Goal: Task Accomplishment & Management: Complete application form

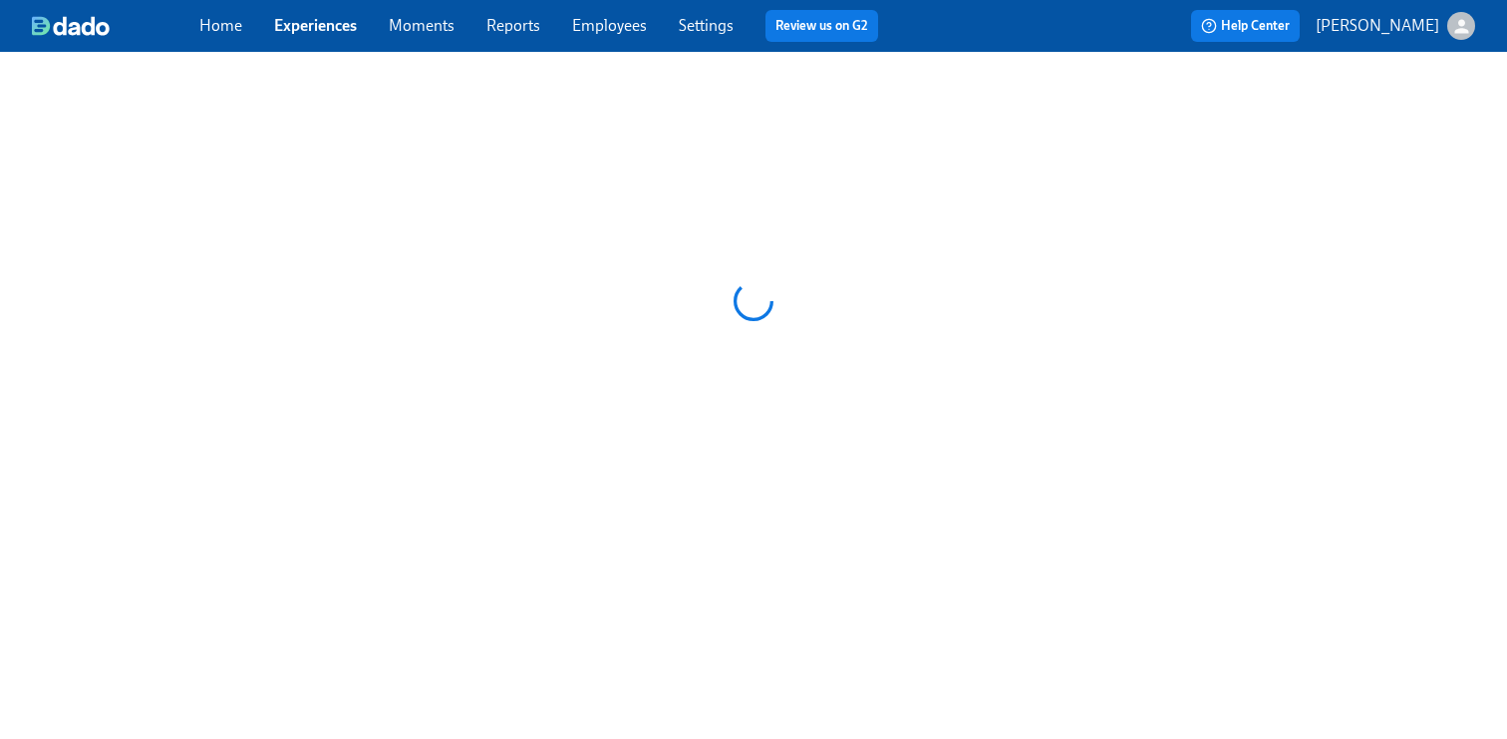
click at [626, 25] on link "Employees" at bounding box center [609, 25] width 75 height 19
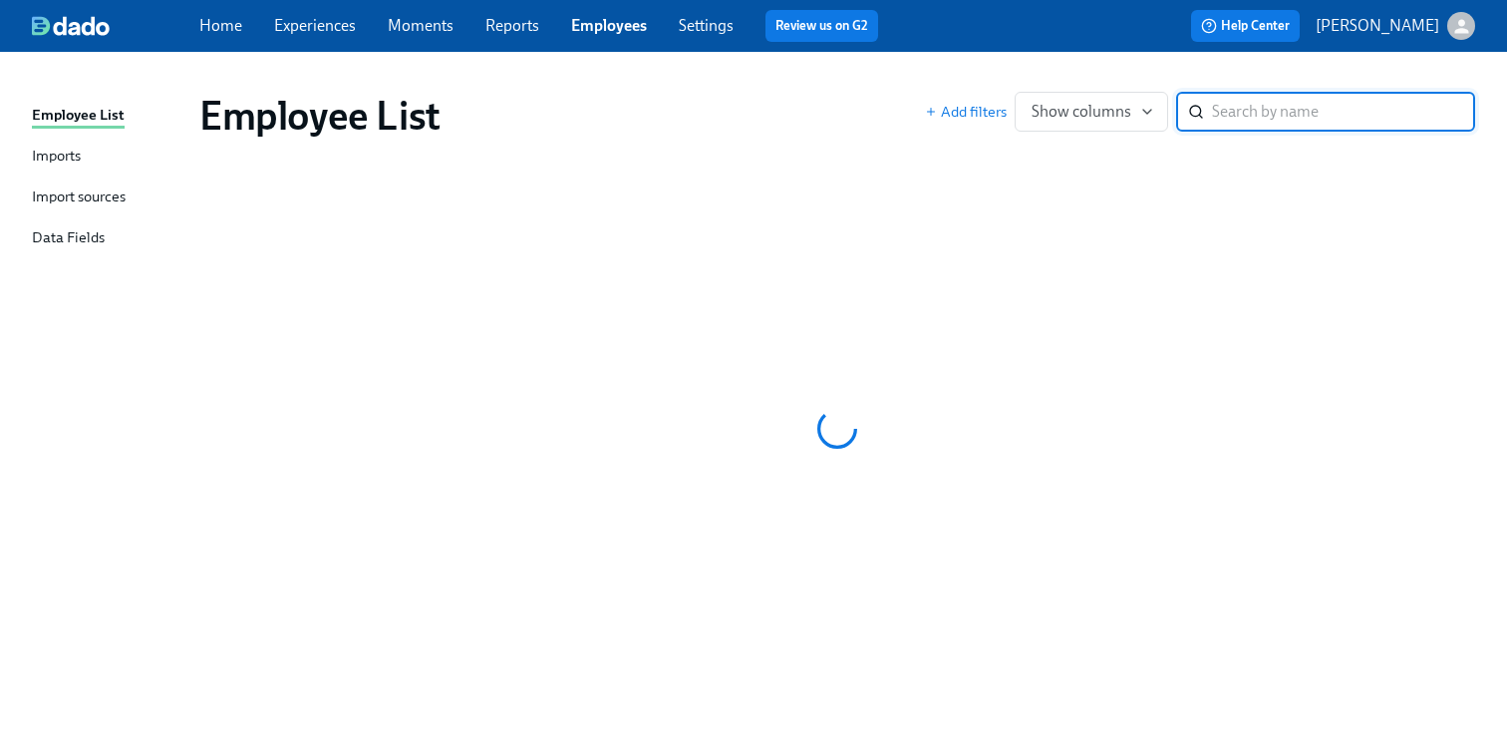
click at [338, 29] on link "Experiences" at bounding box center [315, 25] width 82 height 19
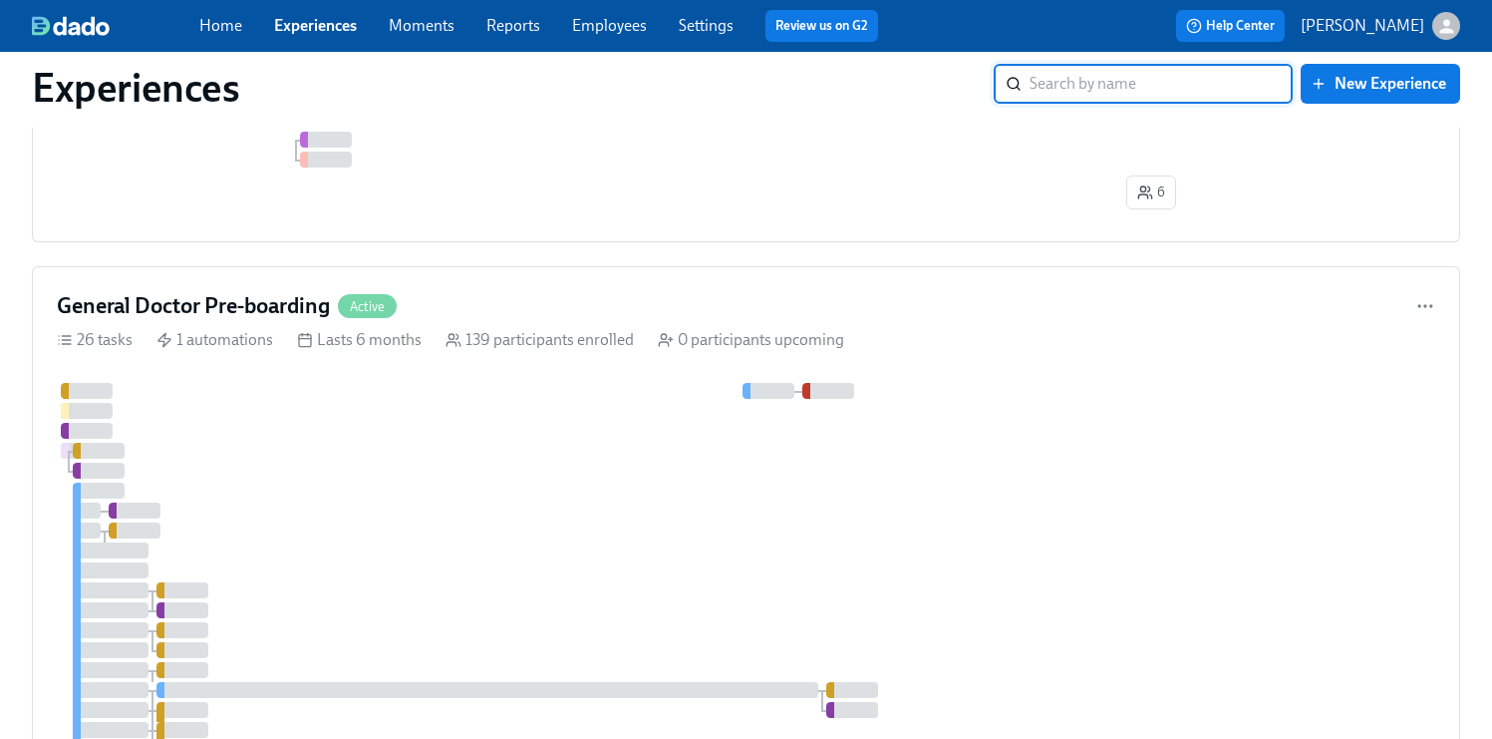
scroll to position [3631, 0]
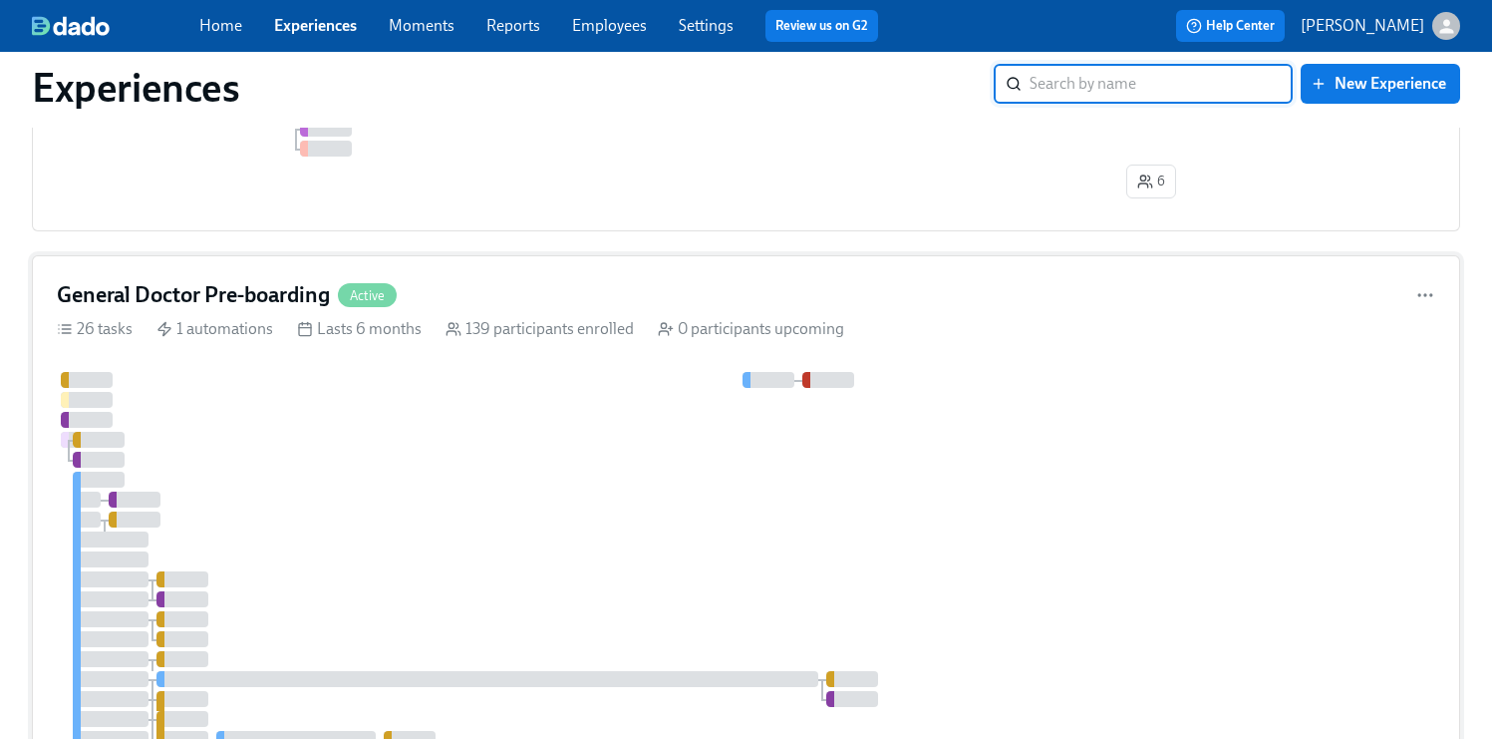
click at [947, 381] on div "General Doctor Pre-boarding Active 26 tasks 1 automations Lasts 6 months 139 pa…" at bounding box center [746, 648] width 1429 height 786
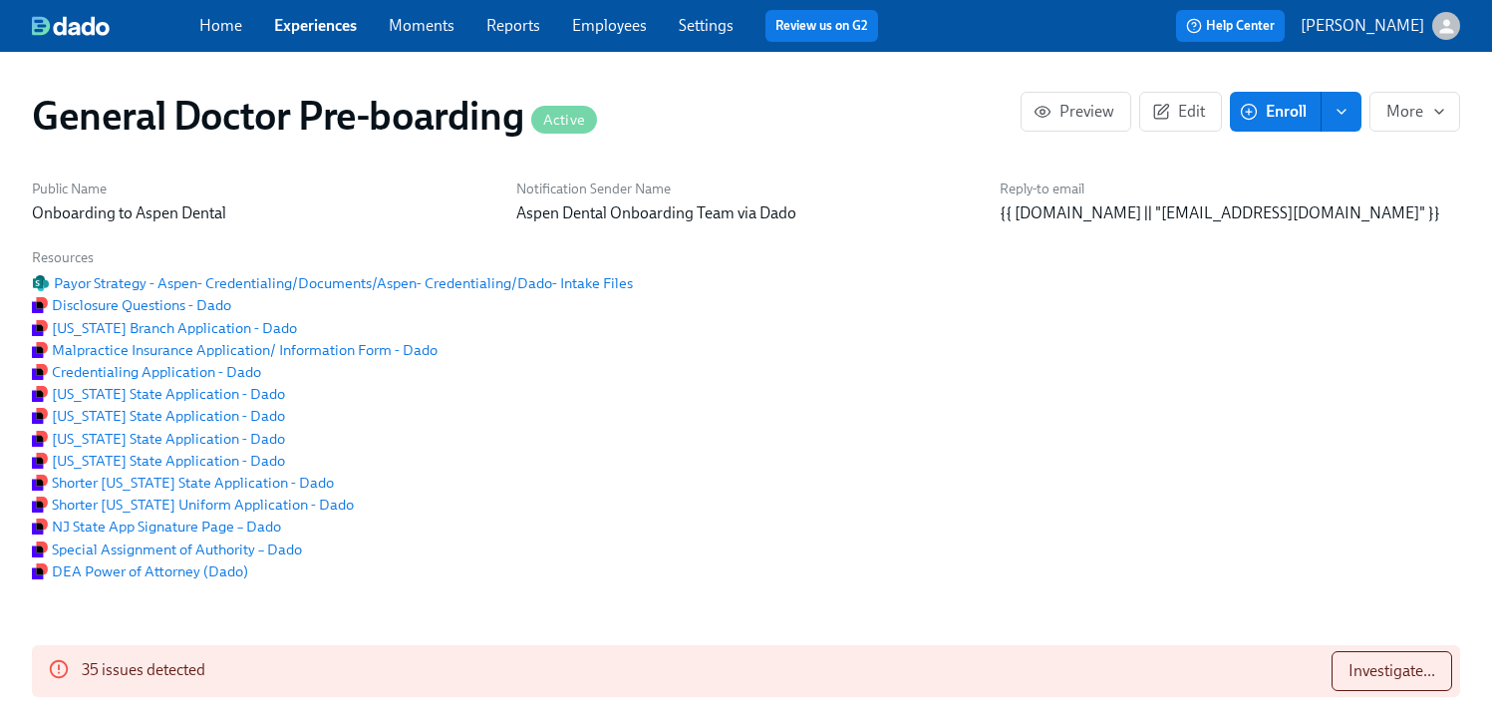
click at [1289, 110] on span "Enroll" at bounding box center [1275, 112] width 63 height 20
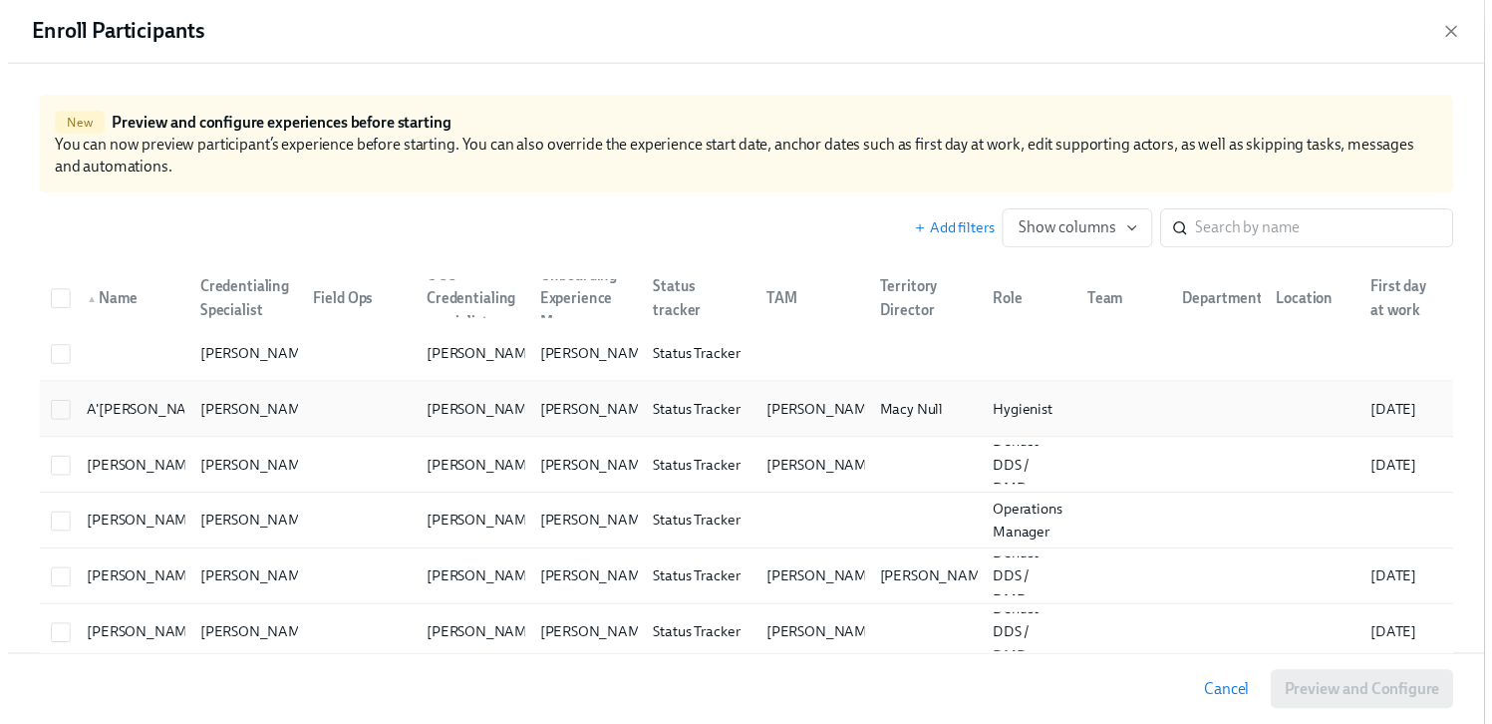
scroll to position [0, 45179]
click at [1223, 218] on input "search" at bounding box center [1343, 232] width 263 height 40
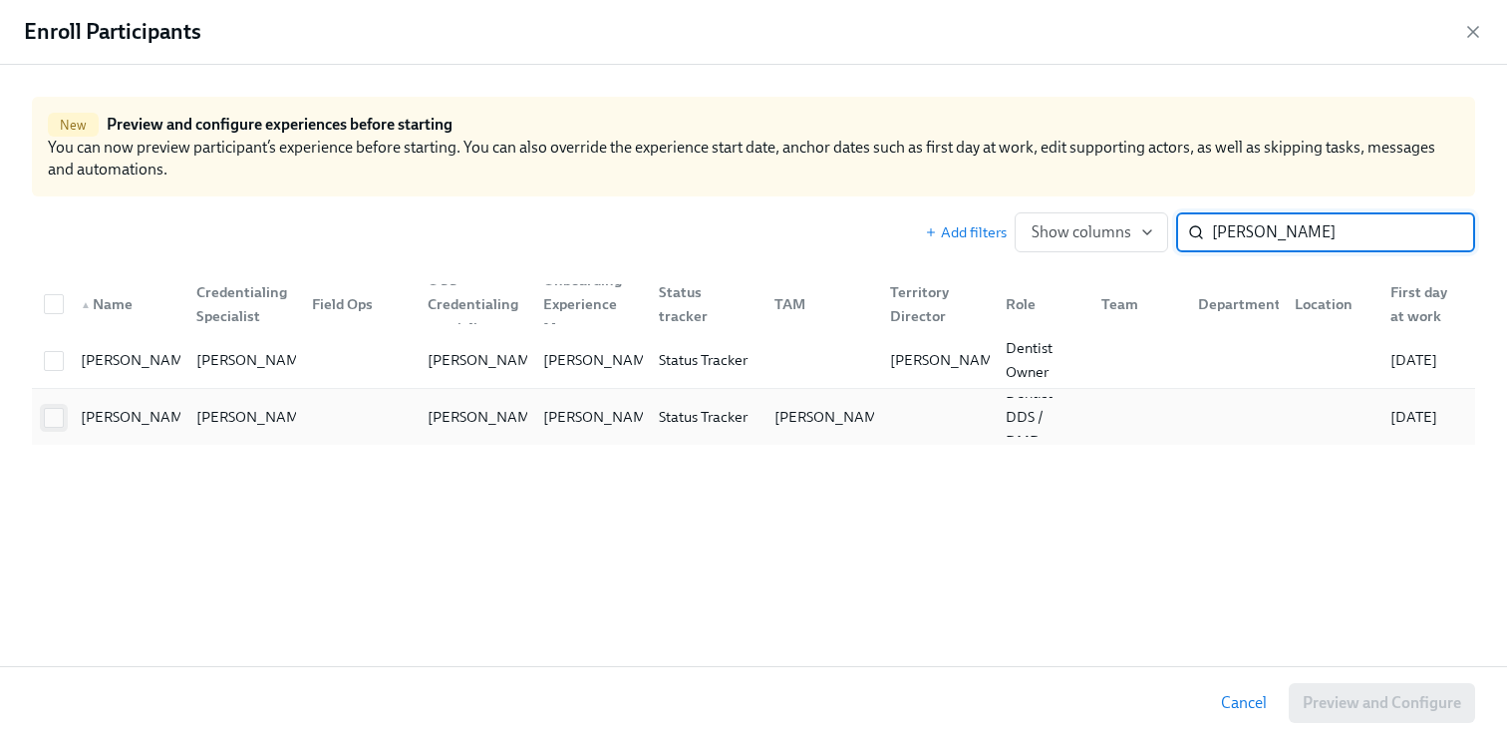
type input "[PERSON_NAME]"
click at [55, 415] on input "checkbox" at bounding box center [54, 418] width 18 height 18
checkbox input "true"
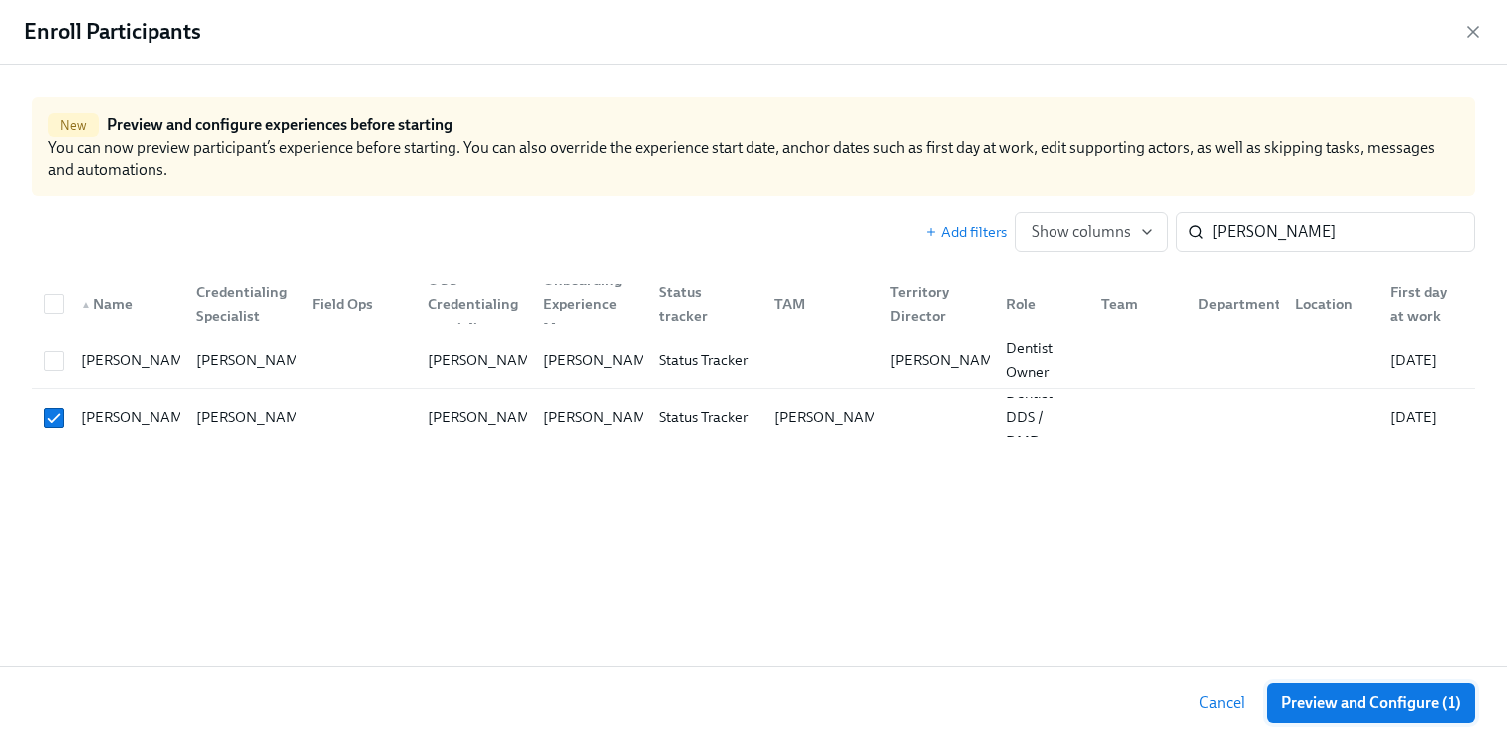
click at [1391, 704] on span "Preview and Configure (1)" at bounding box center [1371, 703] width 180 height 20
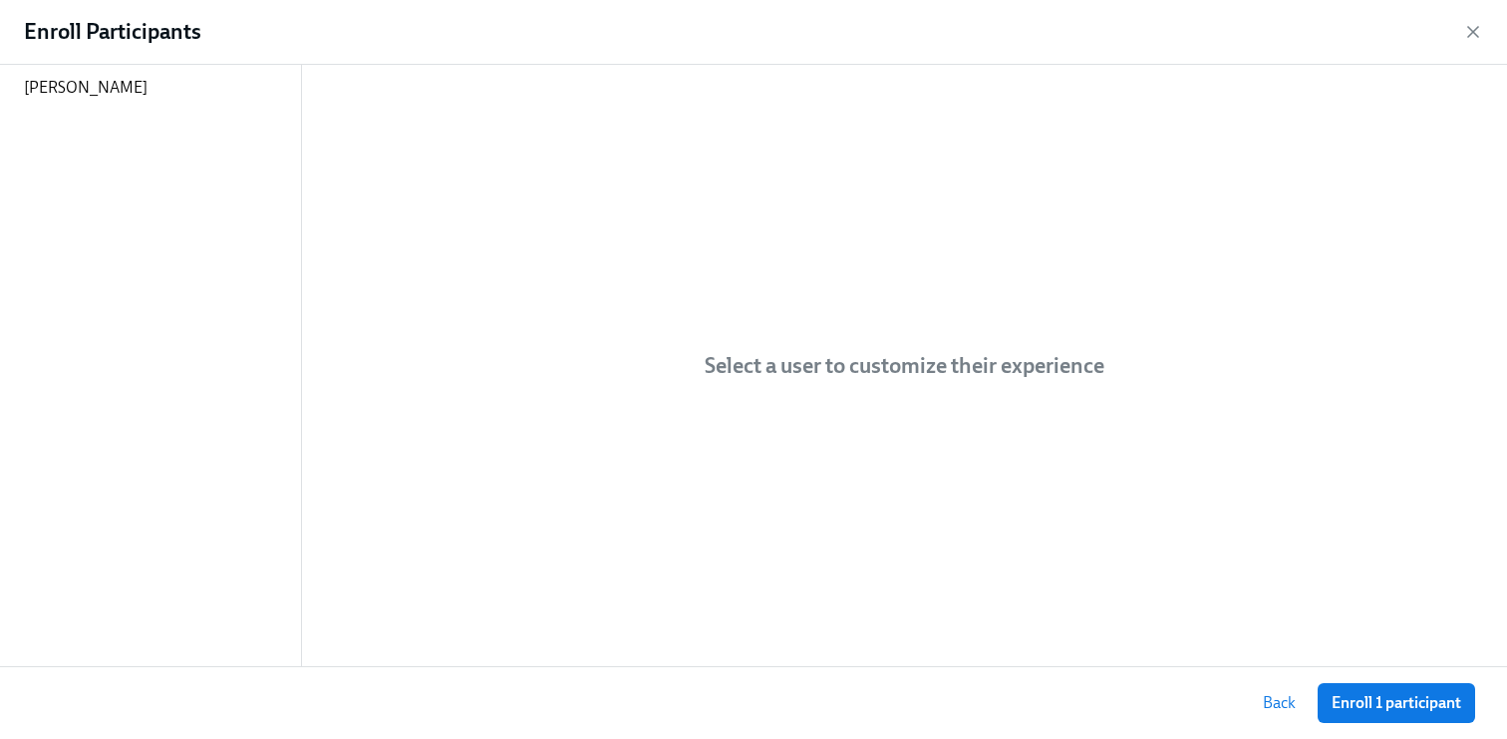
click at [1391, 704] on span "Enroll 1 participant" at bounding box center [1397, 703] width 130 height 20
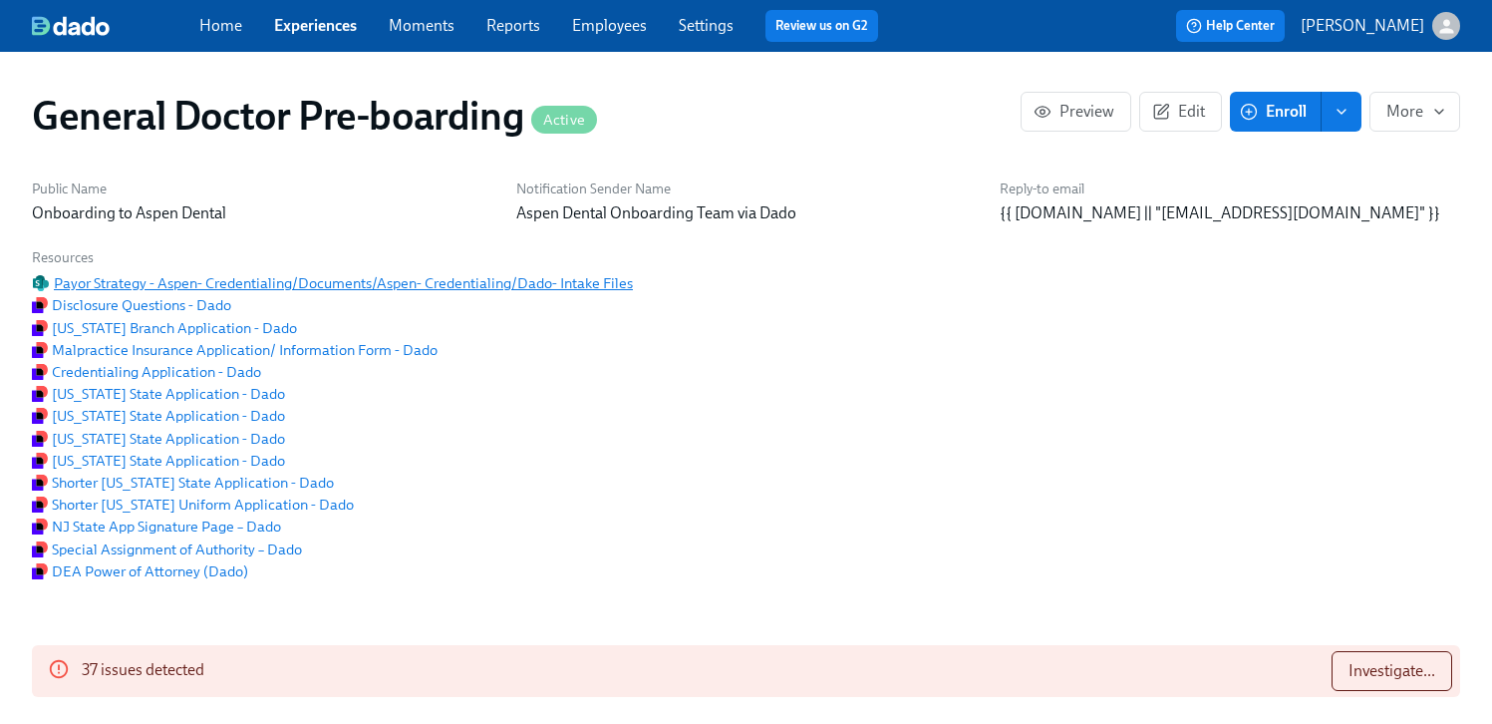
scroll to position [0, 45179]
